Goal: Go to known website: Go to known website

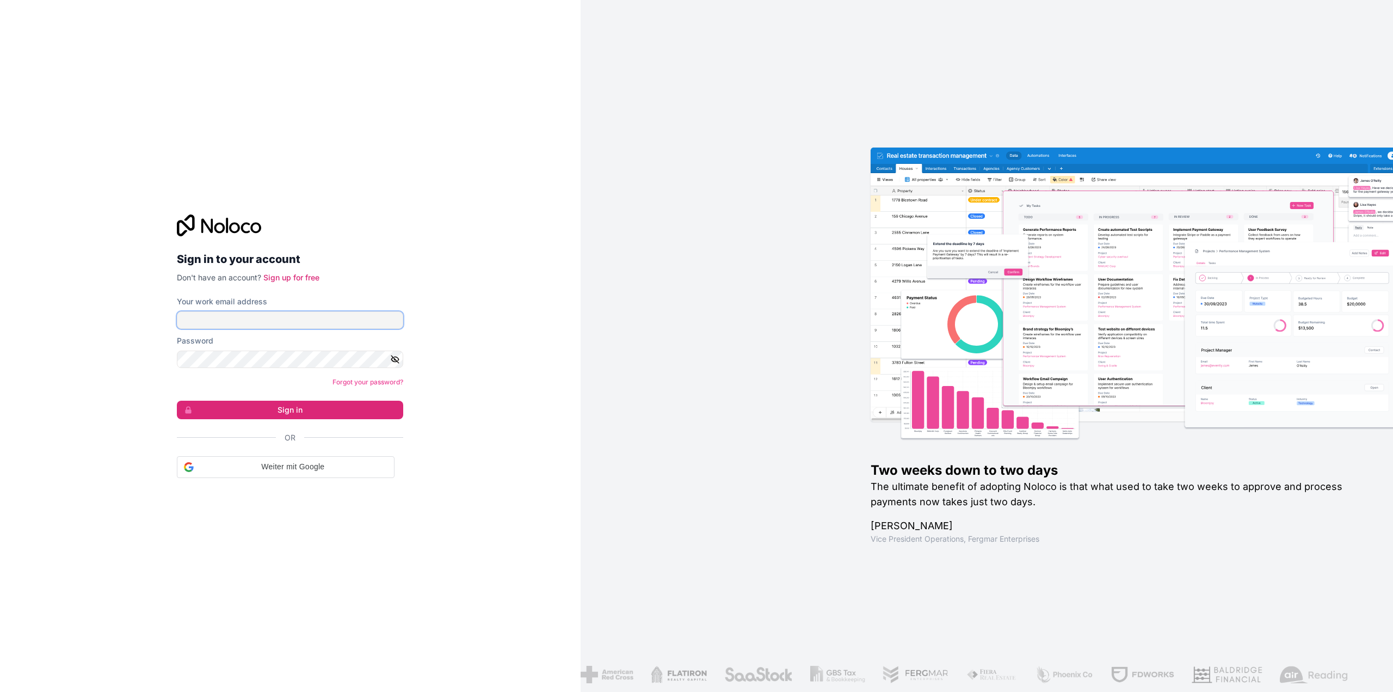
type input "[EMAIL_ADDRESS][DOMAIN_NAME]"
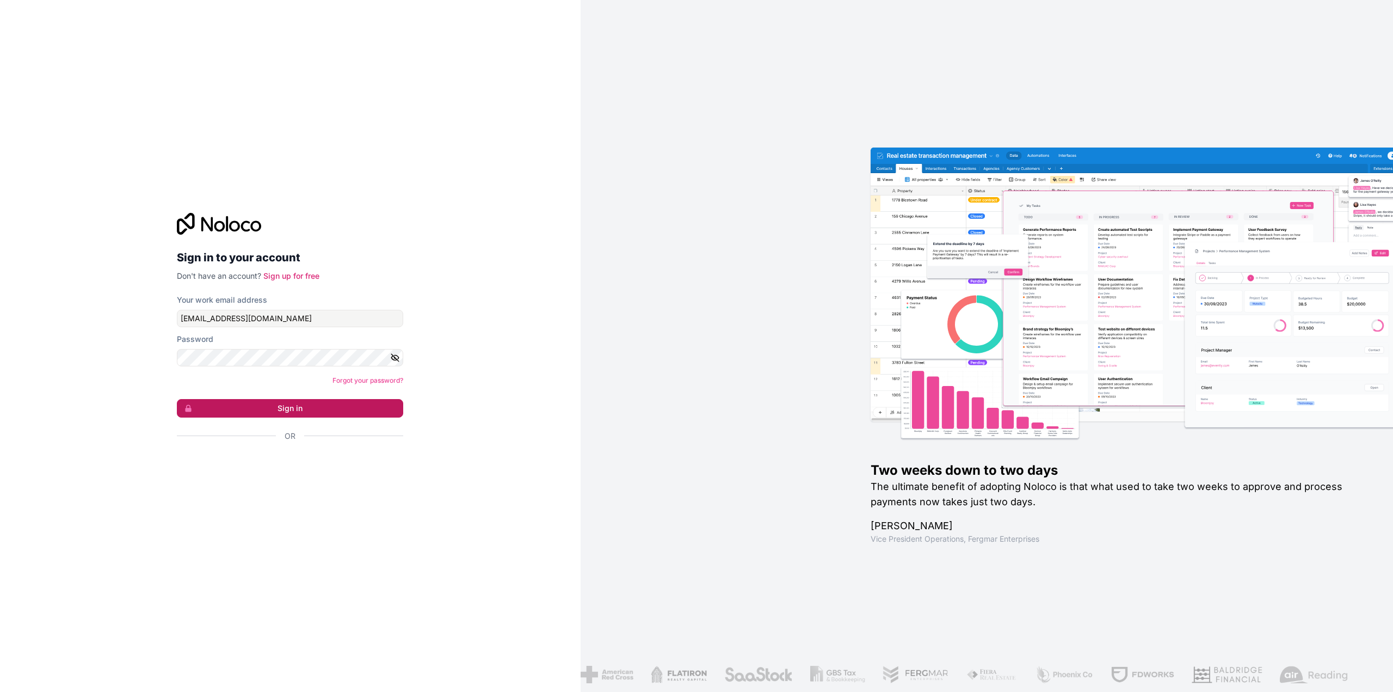
click at [292, 413] on button "Sign in" at bounding box center [290, 408] width 226 height 19
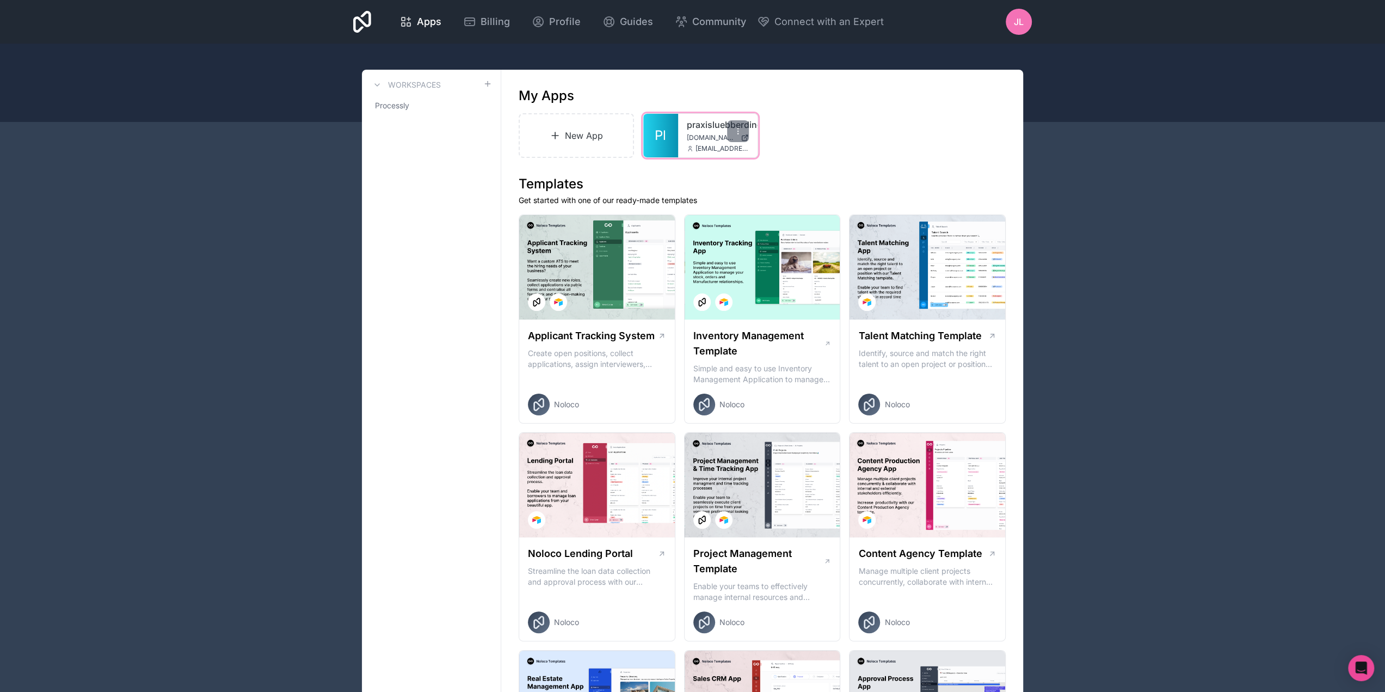
click at [679, 143] on div "praxisluebberding member.praxisluebberding.de admin@processlyai.com" at bounding box center [717, 136] width 79 height 44
click at [711, 150] on span "admin@processlyai.com" at bounding box center [721, 148] width 53 height 9
click at [676, 121] on link "Pl" at bounding box center [660, 136] width 35 height 44
